Goal: Task Accomplishment & Management: Use online tool/utility

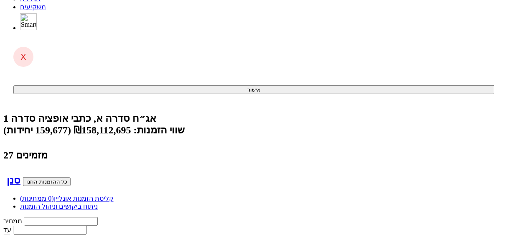
scroll to position [118, 0]
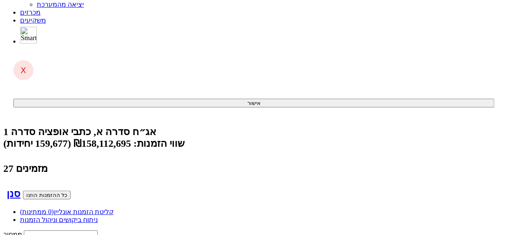
click at [40, 13] on link "מכרזים" at bounding box center [30, 12] width 20 height 7
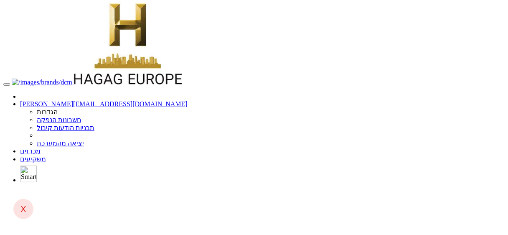
click at [40, 147] on link "מכרזים" at bounding box center [30, 150] width 20 height 7
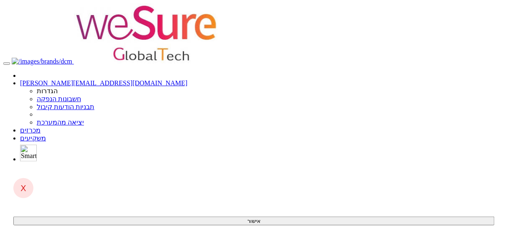
click at [40, 127] on link "מכרזים" at bounding box center [30, 130] width 20 height 7
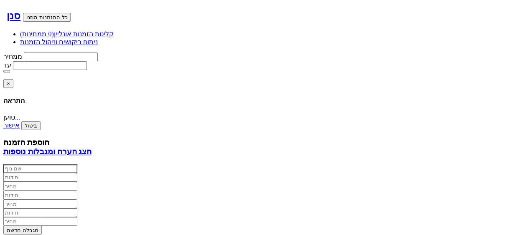
scroll to position [308, 0]
